Goal: Task Accomplishment & Management: Use online tool/utility

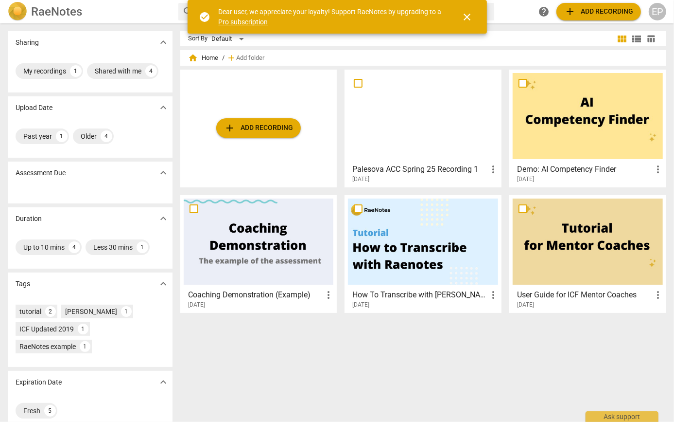
click at [225, 128] on span "add" at bounding box center [230, 128] width 12 height 12
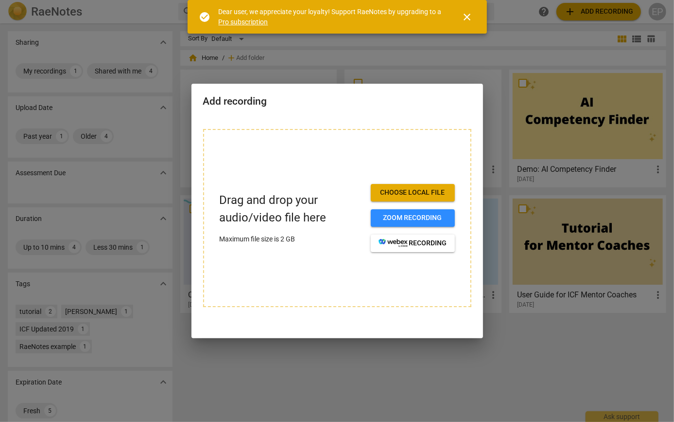
click at [394, 193] on span "Choose local file" at bounding box center [413, 193] width 69 height 10
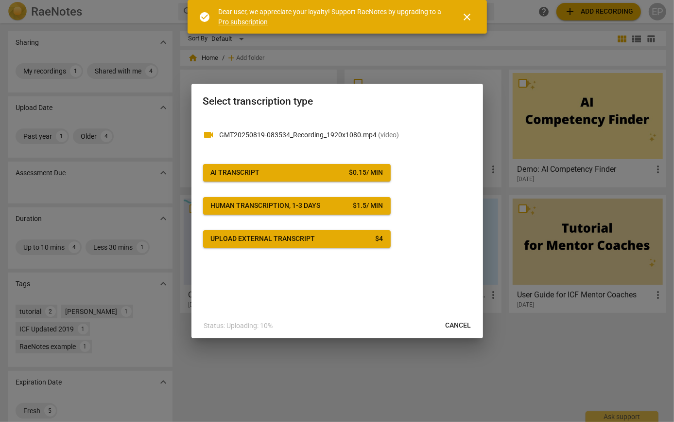
click at [357, 205] on div "$ 1.5 / min" at bounding box center [368, 206] width 30 height 10
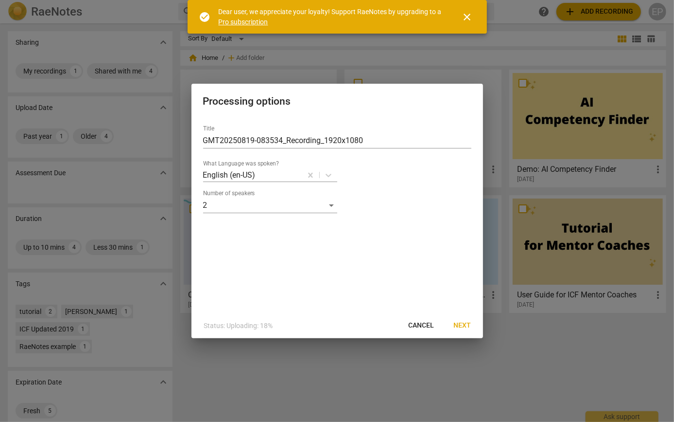
click at [459, 321] on span "Next" at bounding box center [463, 325] width 18 height 10
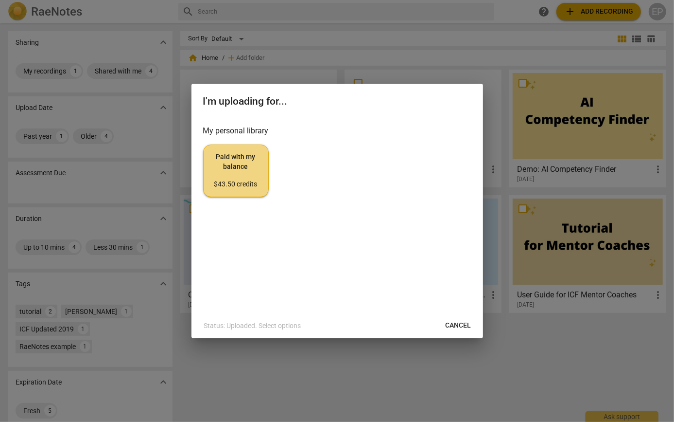
click at [235, 178] on span "Paid with my balance $43.50 credits" at bounding box center [235, 170] width 49 height 36
click at [450, 326] on span "Cancel" at bounding box center [459, 325] width 26 height 10
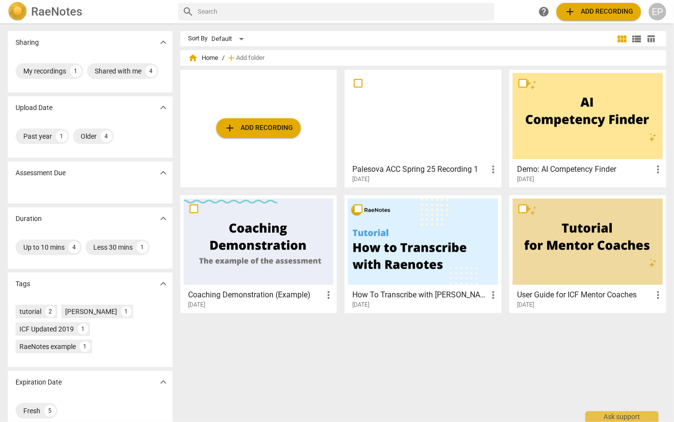
click at [256, 123] on span "add Add recording" at bounding box center [258, 128] width 69 height 12
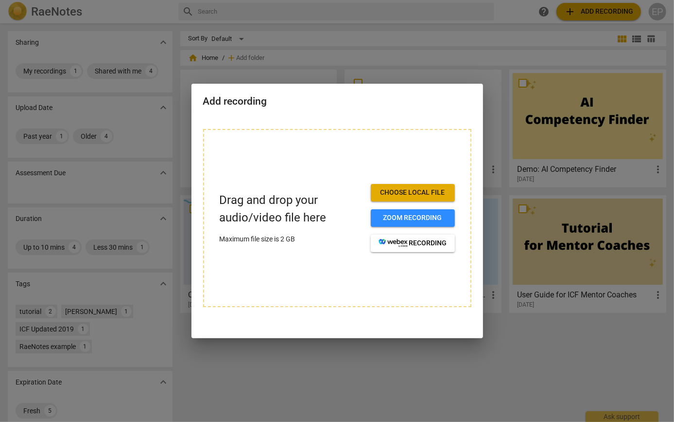
click at [398, 190] on span "Choose local file" at bounding box center [413, 193] width 69 height 10
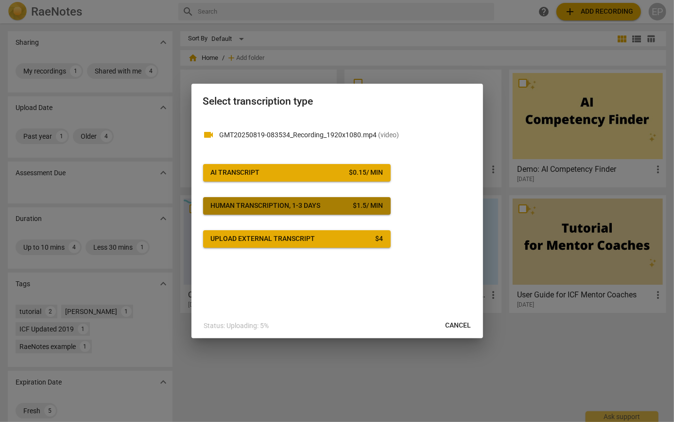
click at [245, 201] on div "Human transcription, 1-3 days" at bounding box center [266, 206] width 110 height 10
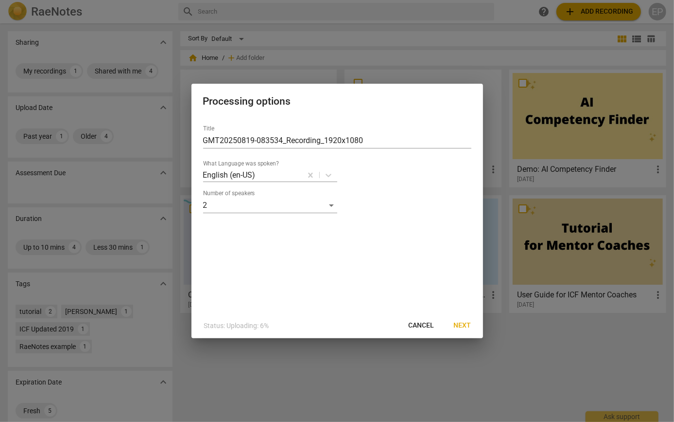
click at [463, 326] on span "Next" at bounding box center [463, 325] width 18 height 10
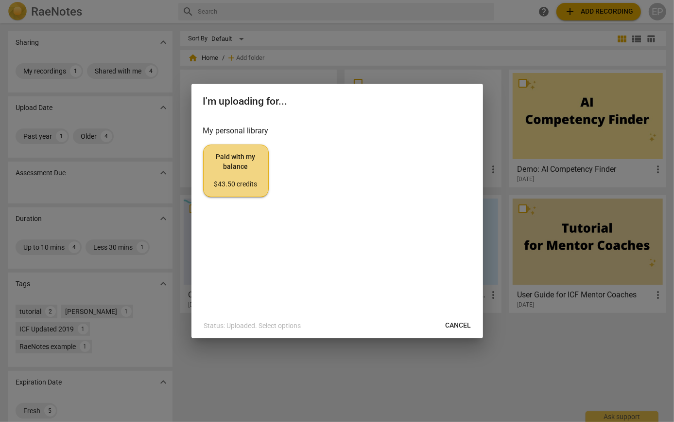
click at [232, 174] on span "Paid with my balance $43.50 credits" at bounding box center [235, 170] width 49 height 36
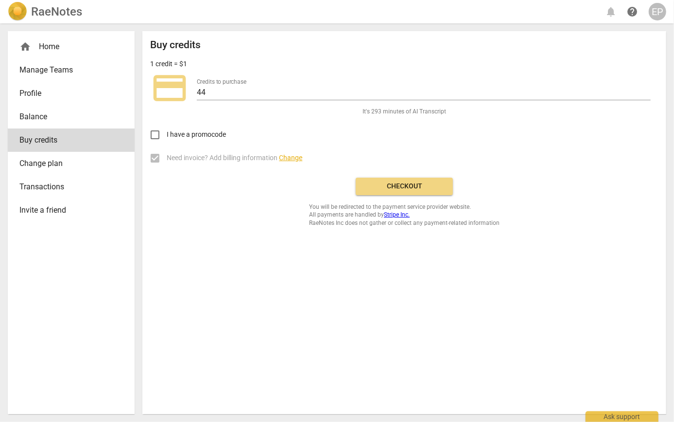
click at [413, 184] on span "Checkout" at bounding box center [405, 186] width 82 height 10
click at [413, 184] on div "Buy credits 1 credit = $1 credit_card Credits to purchase 44 It's 293 minutes o…" at bounding box center [404, 133] width 509 height 188
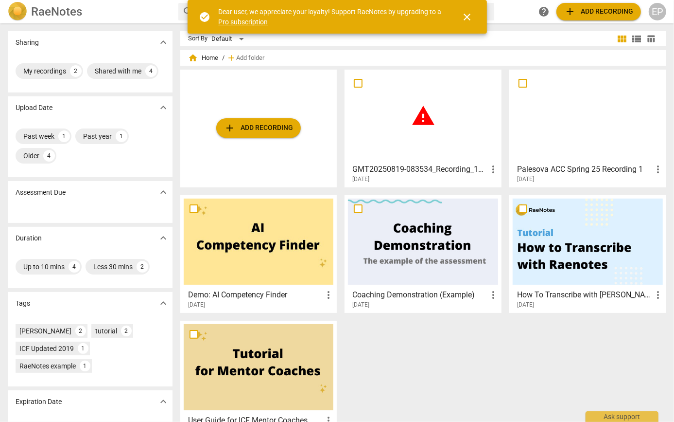
click at [256, 126] on span "add Add recording" at bounding box center [258, 128] width 69 height 12
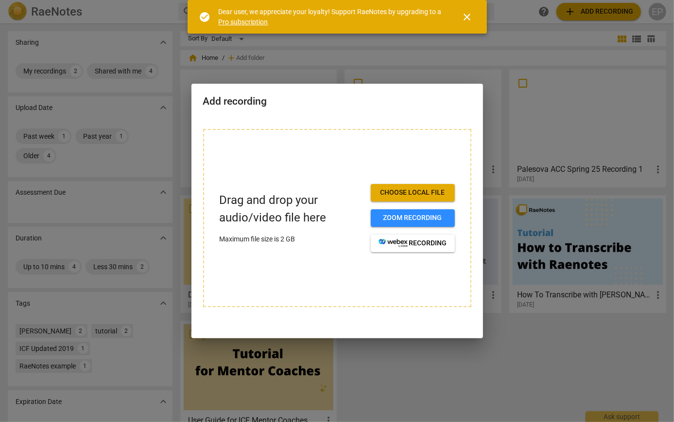
click at [400, 188] on span "Choose local file" at bounding box center [413, 193] width 69 height 10
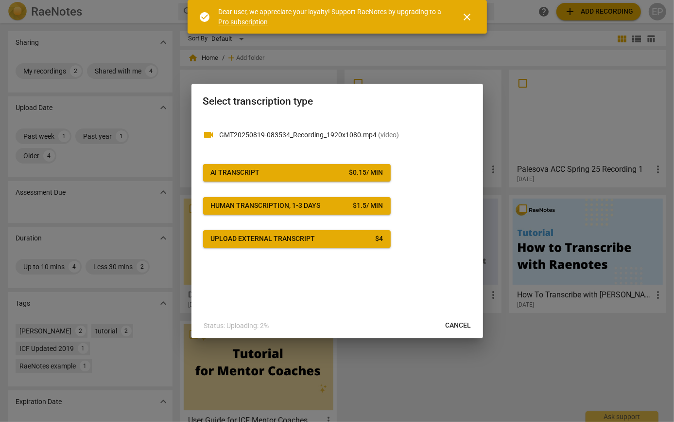
click at [289, 205] on div "Human transcription, 1-3 days" at bounding box center [266, 206] width 110 height 10
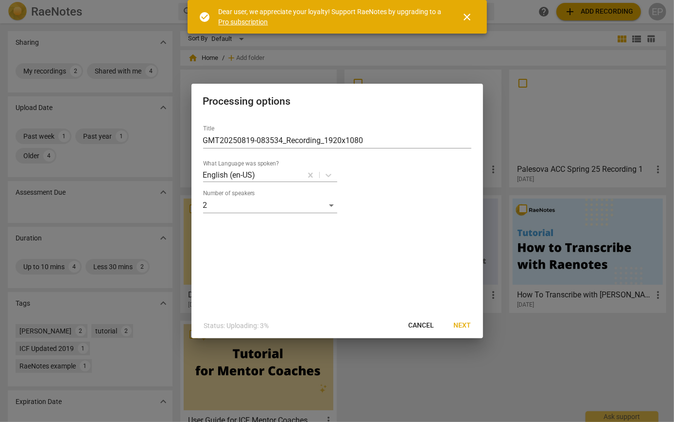
click at [459, 325] on span "Next" at bounding box center [463, 325] width 18 height 10
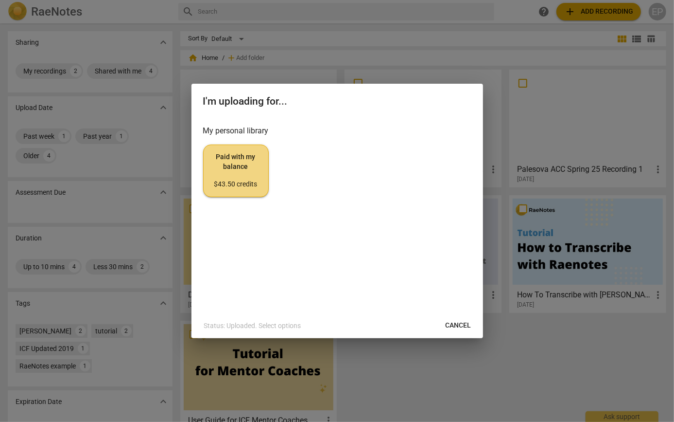
click at [228, 161] on span "Paid with my balance $43.50 credits" at bounding box center [235, 170] width 49 height 36
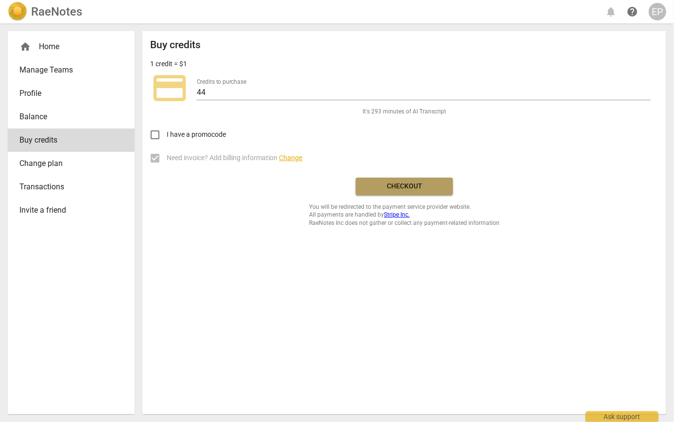
click at [406, 186] on span "Checkout" at bounding box center [405, 186] width 82 height 10
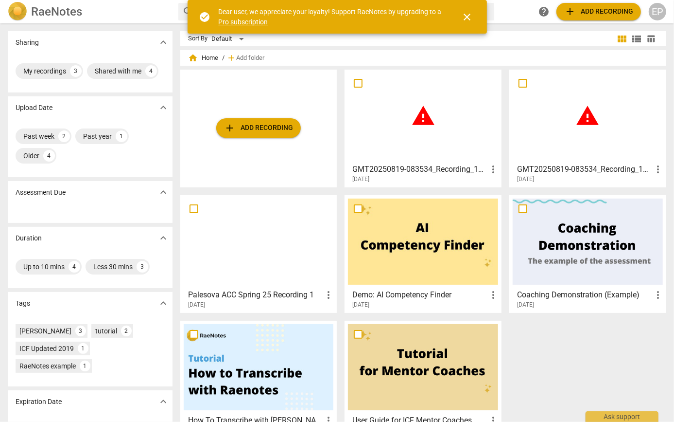
click at [661, 11] on div "EP" at bounding box center [658, 12] width 18 height 18
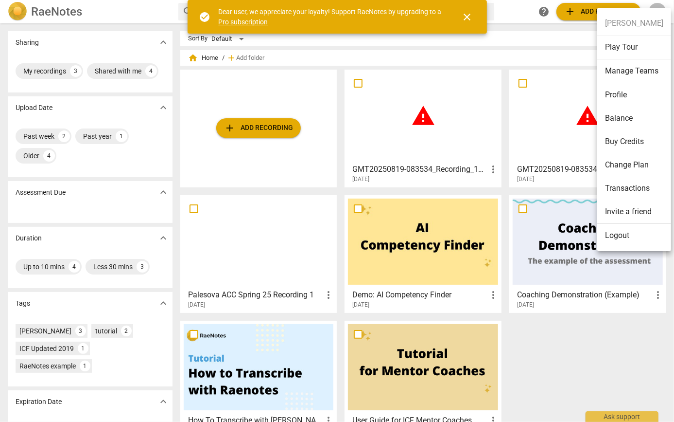
click at [623, 111] on li "Balance" at bounding box center [635, 117] width 74 height 23
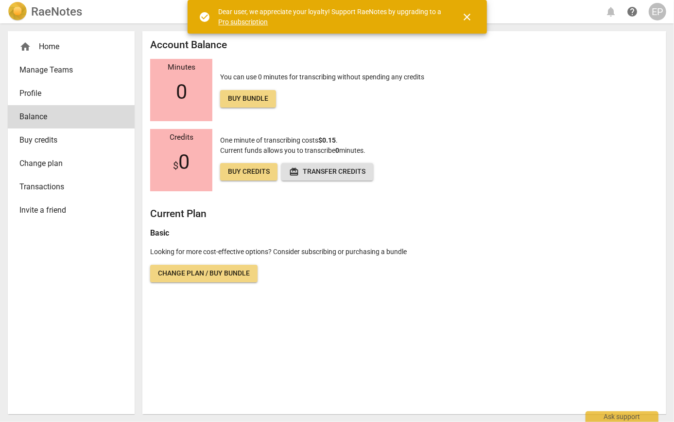
click at [253, 101] on span "Buy bundle" at bounding box center [248, 99] width 40 height 10
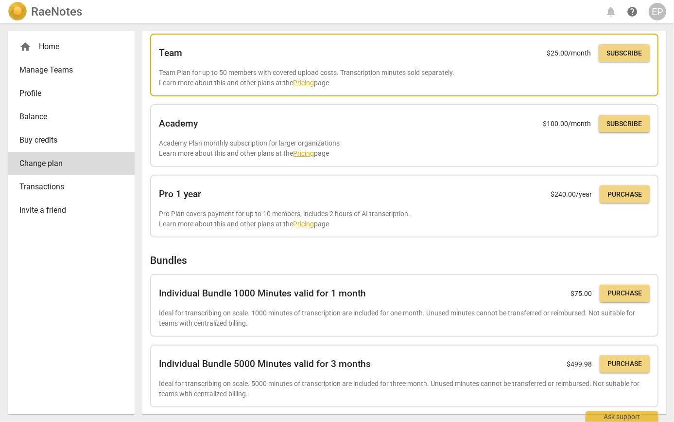
scroll to position [181, 0]
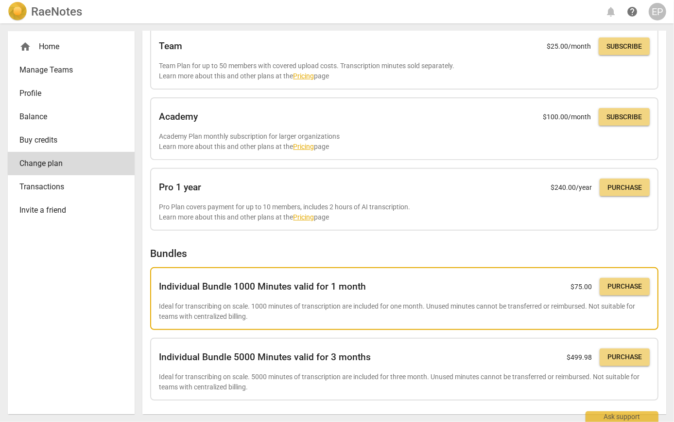
click at [392, 290] on div "Individual Bundle 1000 Minutes valid for 1 month $ 75.00 Purchase" at bounding box center [404, 286] width 491 height 21
click at [621, 289] on span "Purchase" at bounding box center [625, 287] width 35 height 10
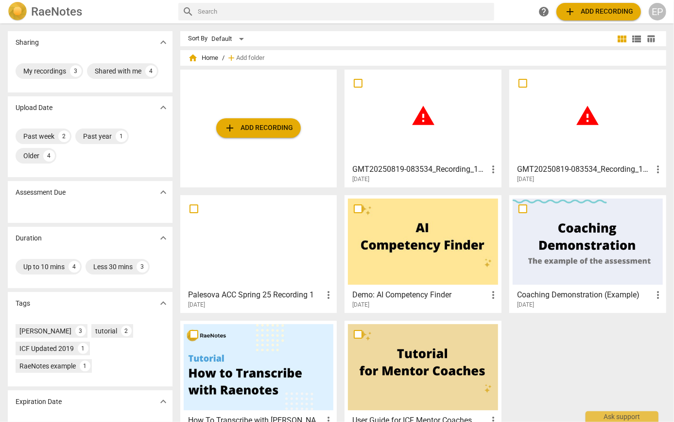
click at [264, 129] on span "add Add recording" at bounding box center [258, 128] width 69 height 12
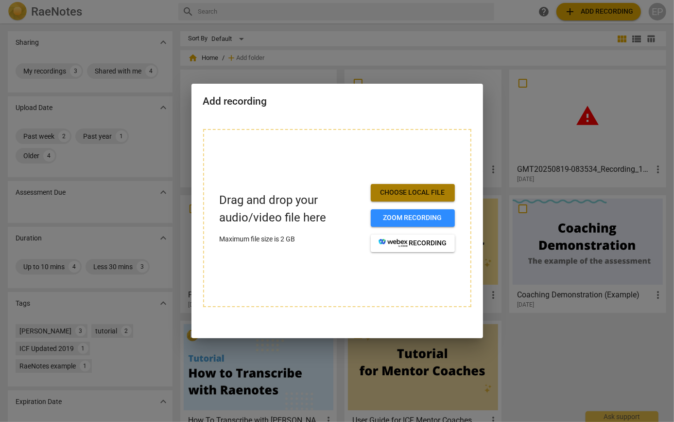
click at [405, 194] on span "Choose local file" at bounding box center [413, 193] width 69 height 10
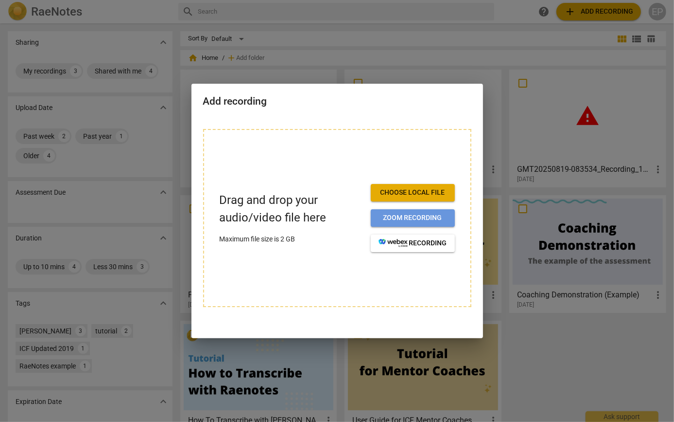
click at [394, 215] on span "Zoom recording" at bounding box center [413, 218] width 69 height 10
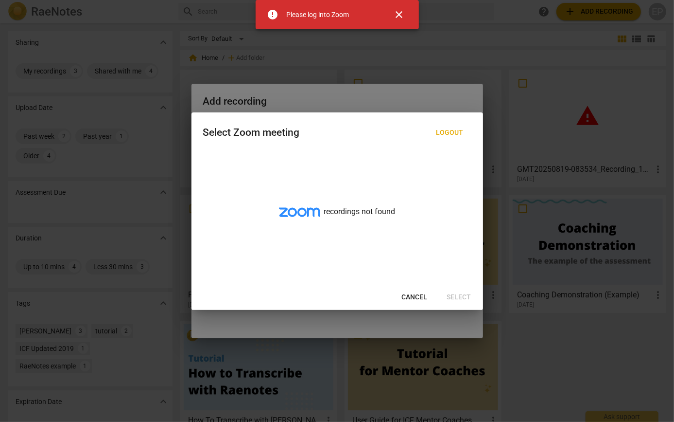
click at [414, 302] on button "Cancel" at bounding box center [414, 297] width 41 height 18
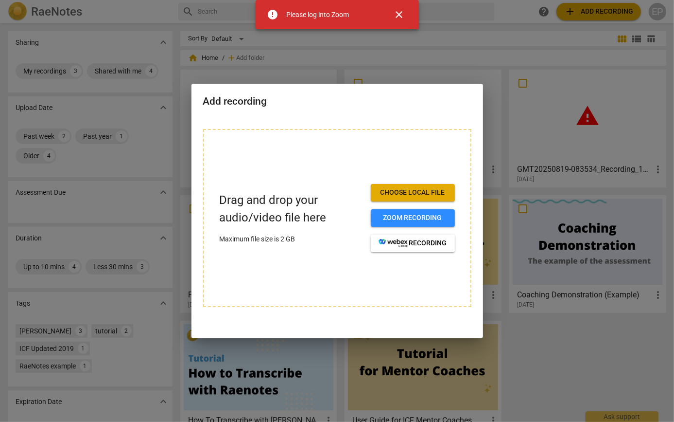
click at [412, 190] on span "Choose local file" at bounding box center [413, 193] width 69 height 10
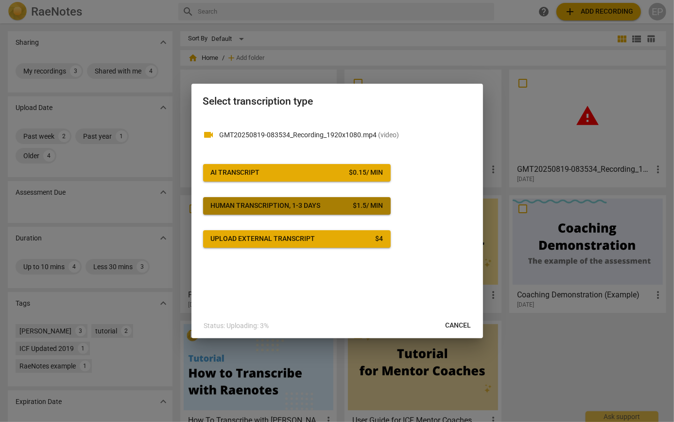
click at [317, 199] on button "Human transcription, 1-3 days $ 1.5 / min" at bounding box center [297, 206] width 188 height 18
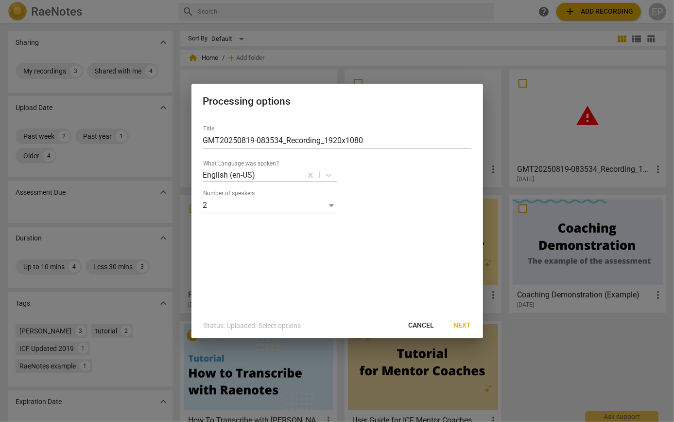
click at [462, 327] on span "Next" at bounding box center [463, 325] width 18 height 10
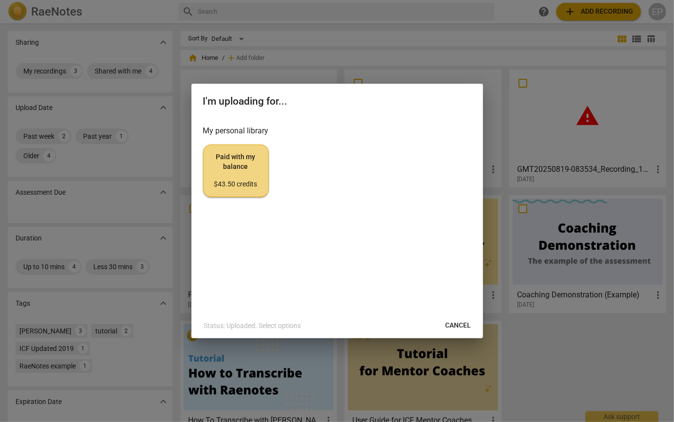
click at [458, 318] on button "Cancel" at bounding box center [458, 326] width 41 height 18
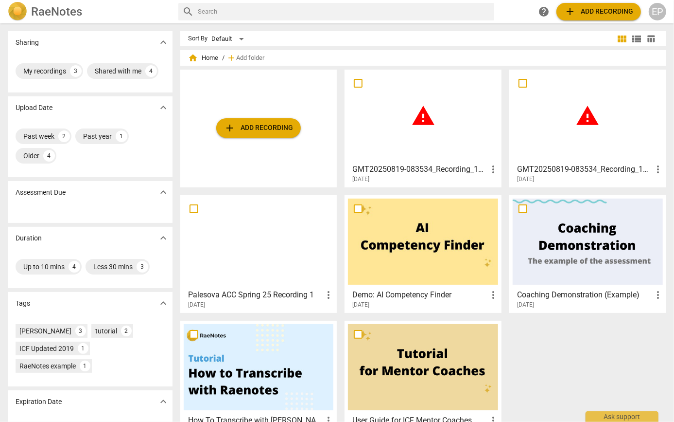
click at [263, 131] on span "add Add recording" at bounding box center [258, 128] width 69 height 12
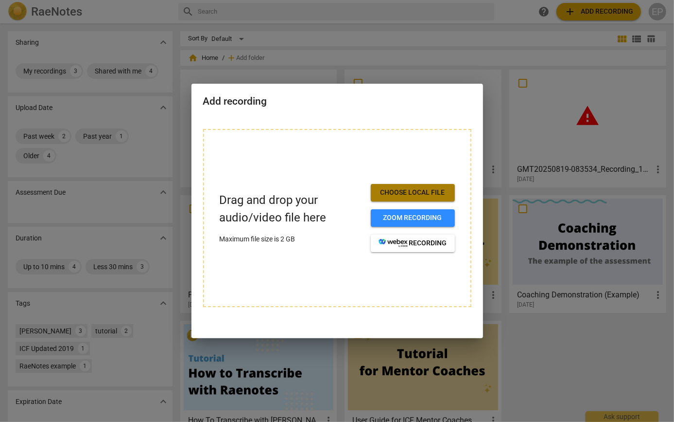
click at [401, 198] on button "Choose local file" at bounding box center [413, 193] width 84 height 18
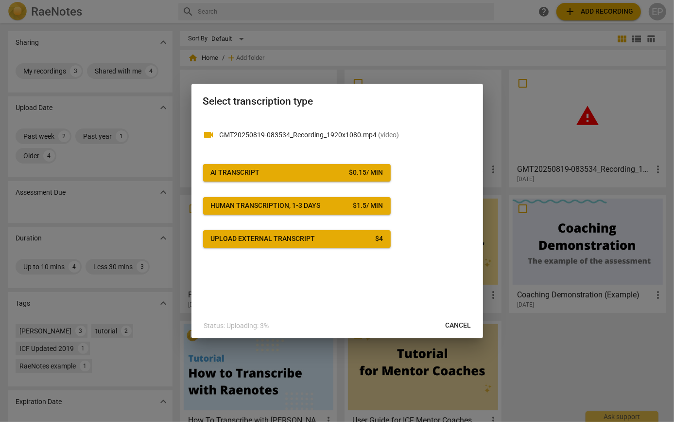
click at [370, 210] on div "$ 1.5 / min" at bounding box center [368, 206] width 30 height 10
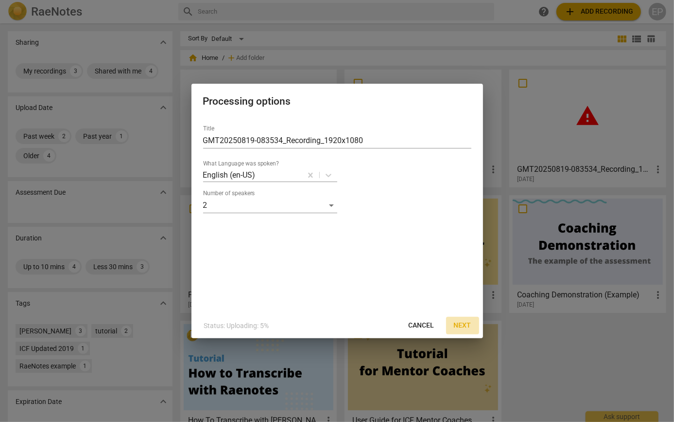
click at [458, 319] on button "Next" at bounding box center [462, 326] width 33 height 18
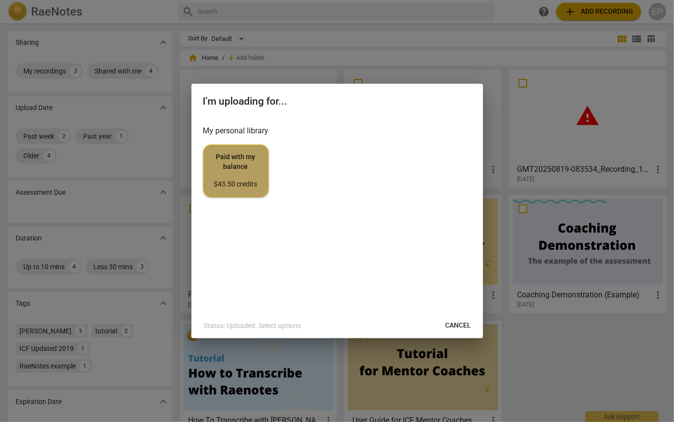
click at [235, 173] on span "Paid with my balance $43.50 credits" at bounding box center [235, 170] width 49 height 36
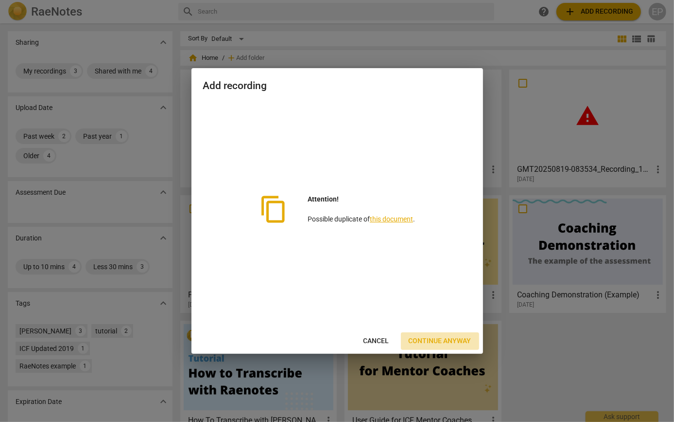
click at [436, 338] on span "Continue anyway" at bounding box center [440, 341] width 63 height 10
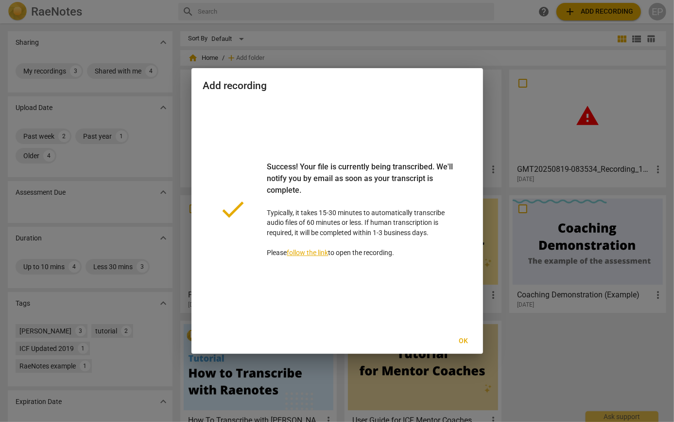
click at [465, 340] on span "Ok" at bounding box center [464, 341] width 16 height 10
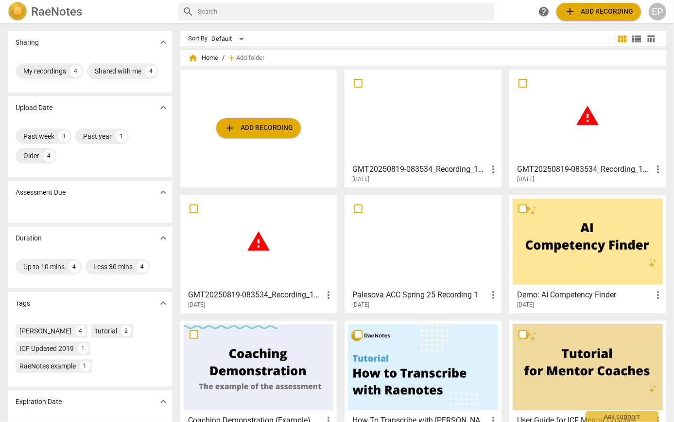
click at [656, 9] on div "EP" at bounding box center [658, 12] width 18 height 18
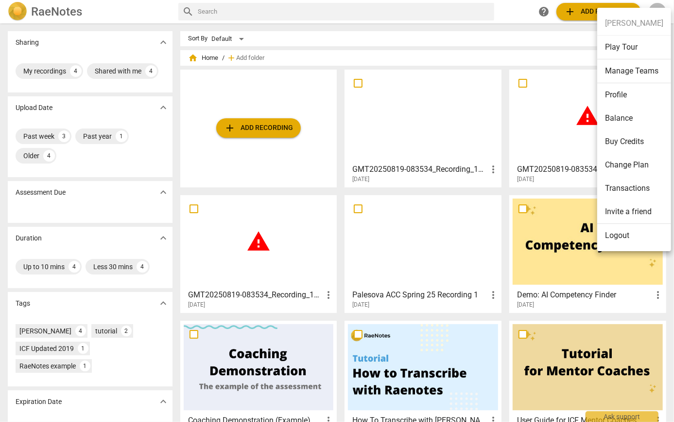
click at [618, 232] on li "Logout" at bounding box center [635, 235] width 74 height 23
